Goal: Check status: Check status

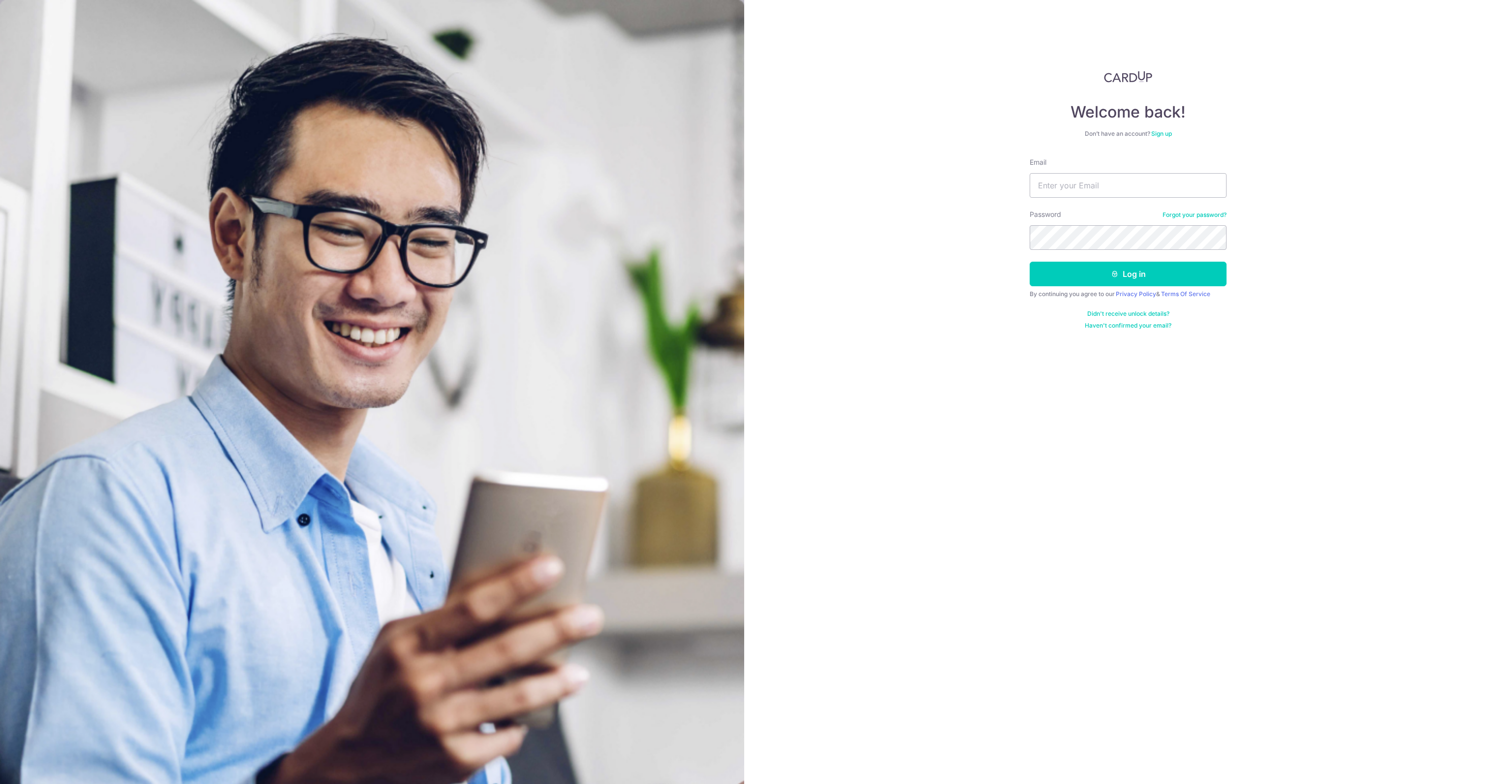
click at [0, 784] on nordpass-portal at bounding box center [0, 784] width 0 height 0
type input "[EMAIL_ADDRESS][DOMAIN_NAME]"
click at [1086, 265] on button "Log in" at bounding box center [1128, 274] width 197 height 24
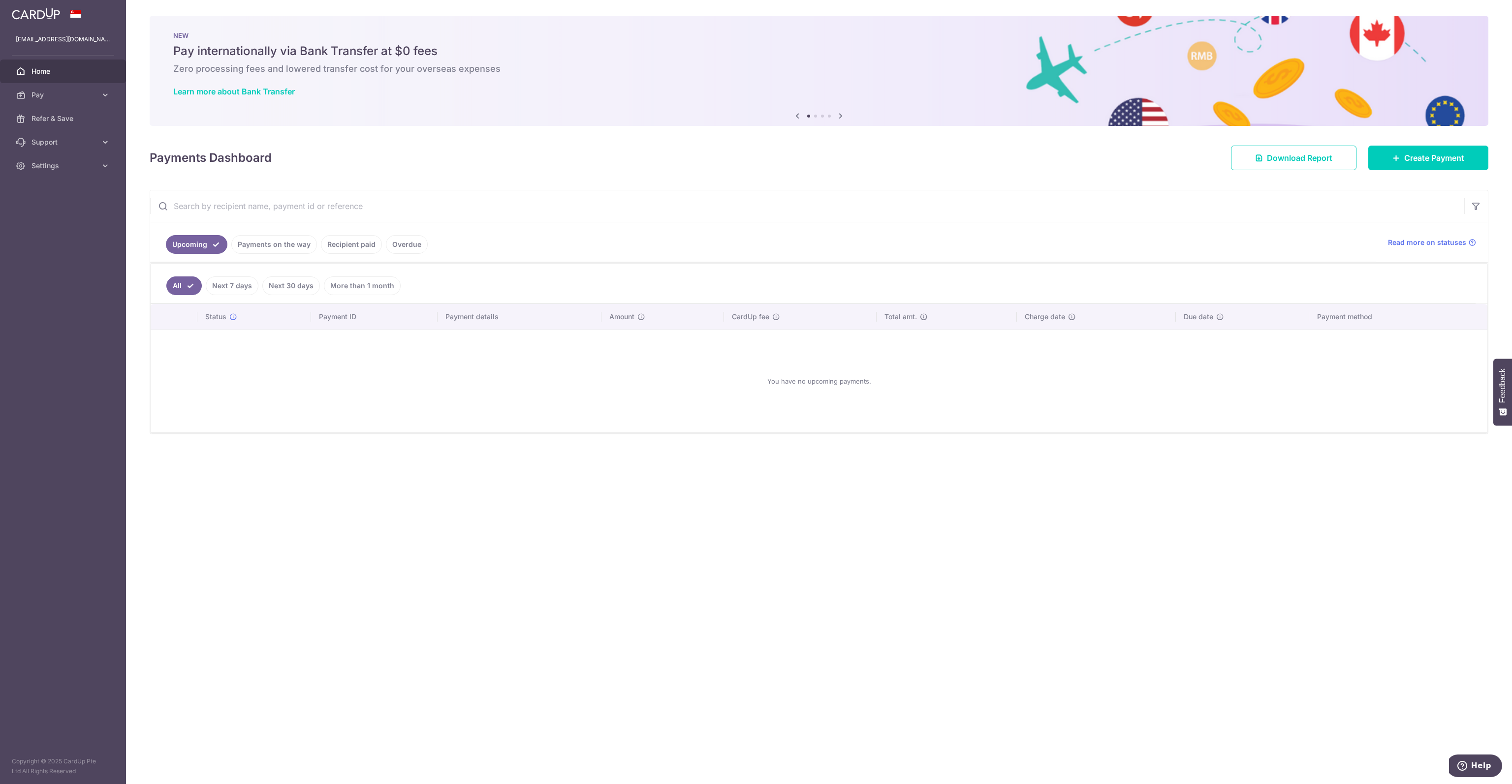
click at [339, 244] on link "Recipient paid" at bounding box center [351, 245] width 61 height 19
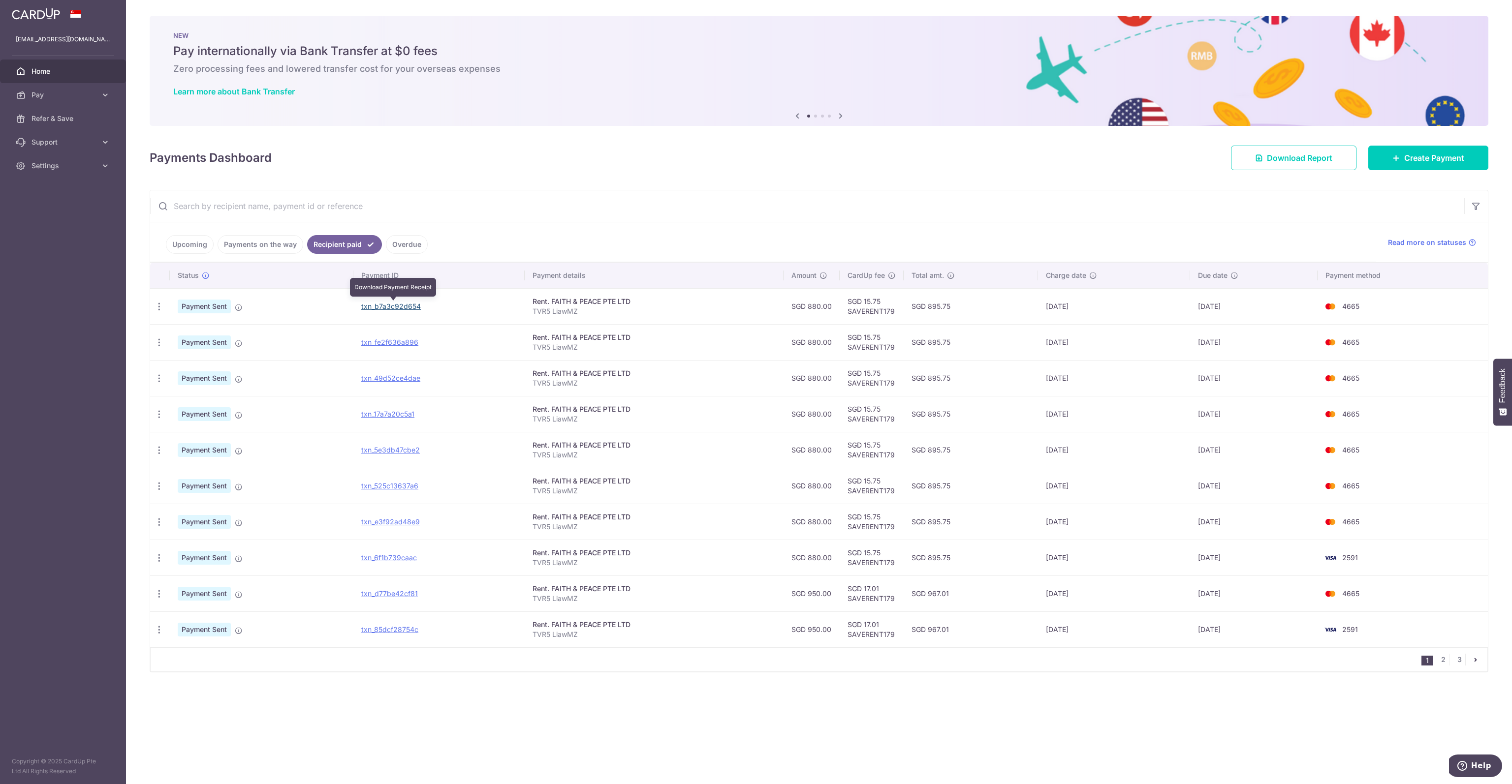
click at [373, 308] on link "txn_b7a3c92d654" at bounding box center [391, 306] width 60 height 9
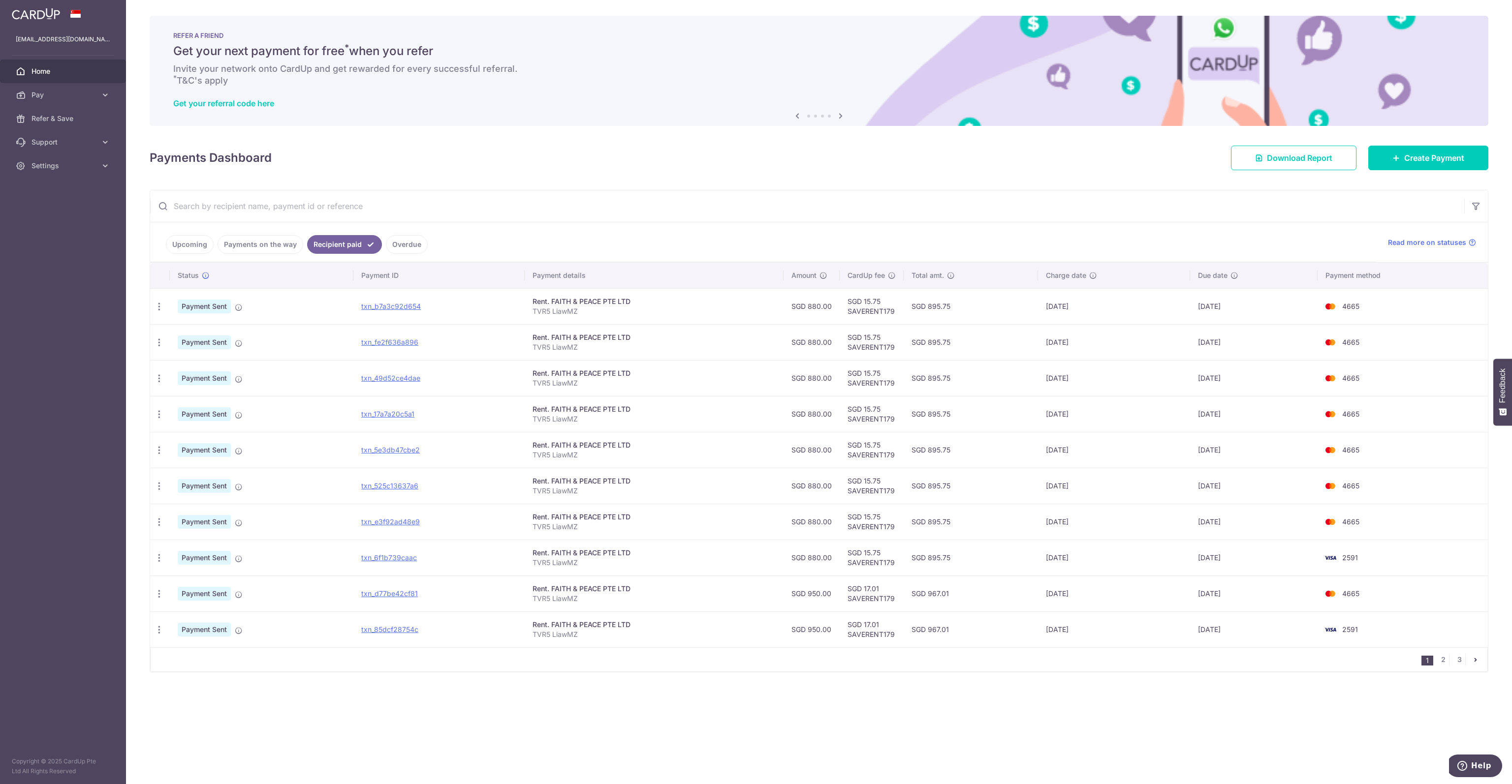
click at [699, 197] on input "text" at bounding box center [807, 206] width 1314 height 31
